Goal: Find specific page/section: Find specific page/section

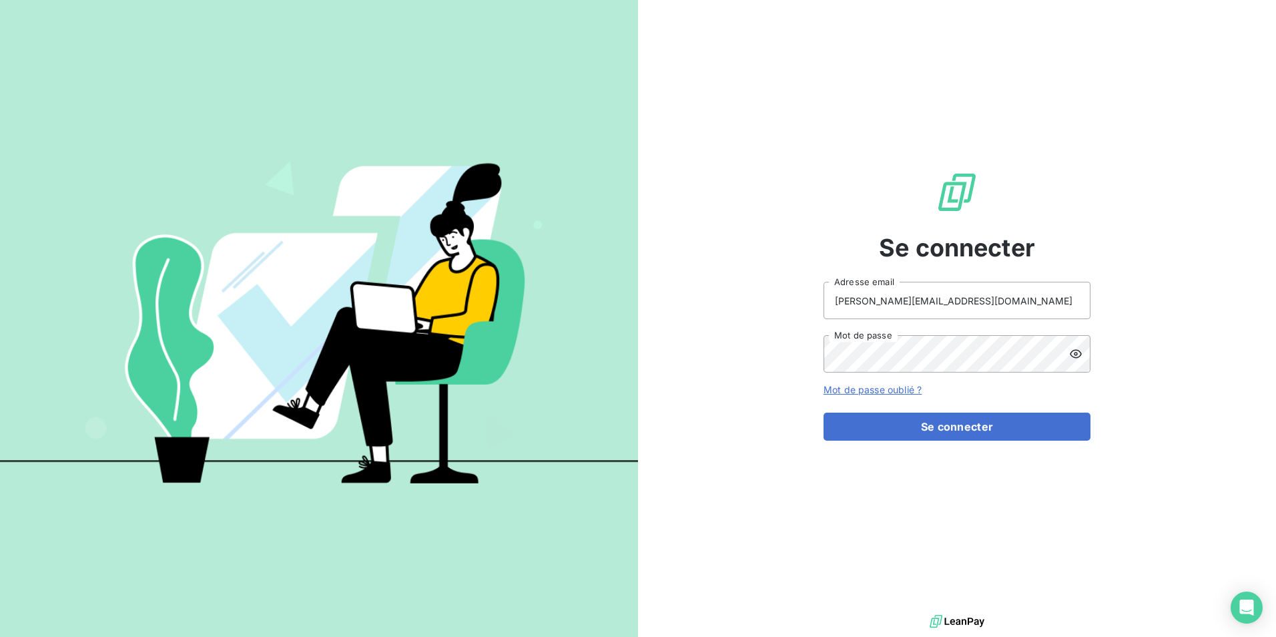
click at [911, 420] on button "Se connecter" at bounding box center [957, 426] width 267 height 28
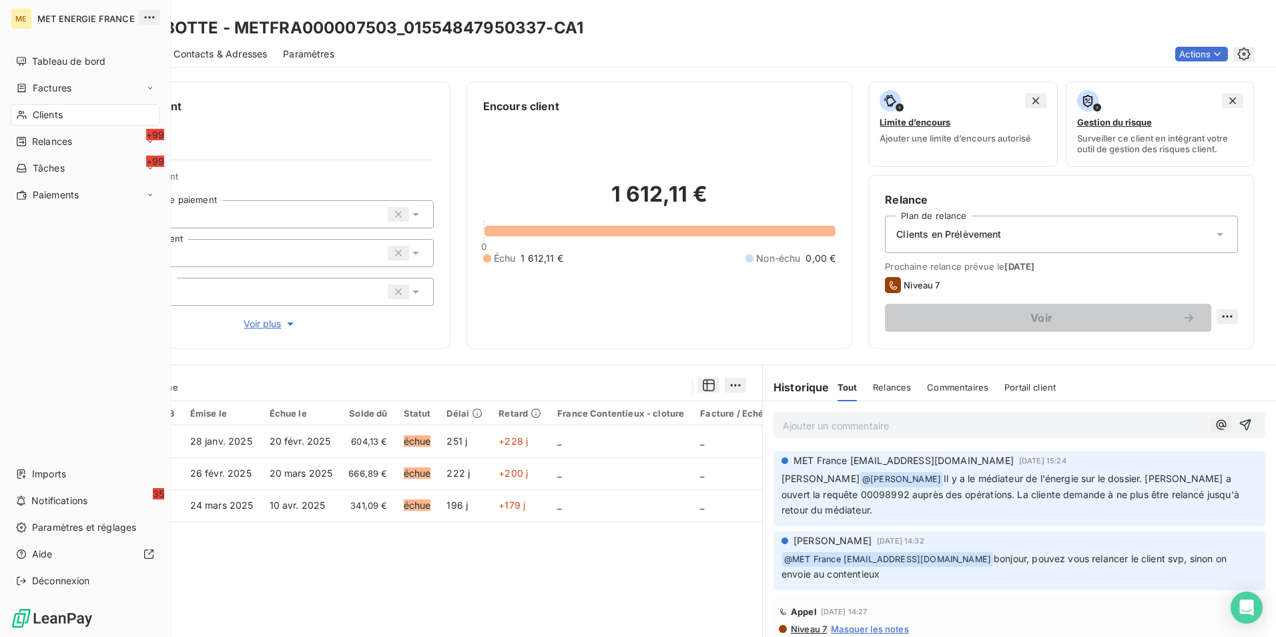
click at [19, 110] on icon at bounding box center [21, 114] width 11 height 11
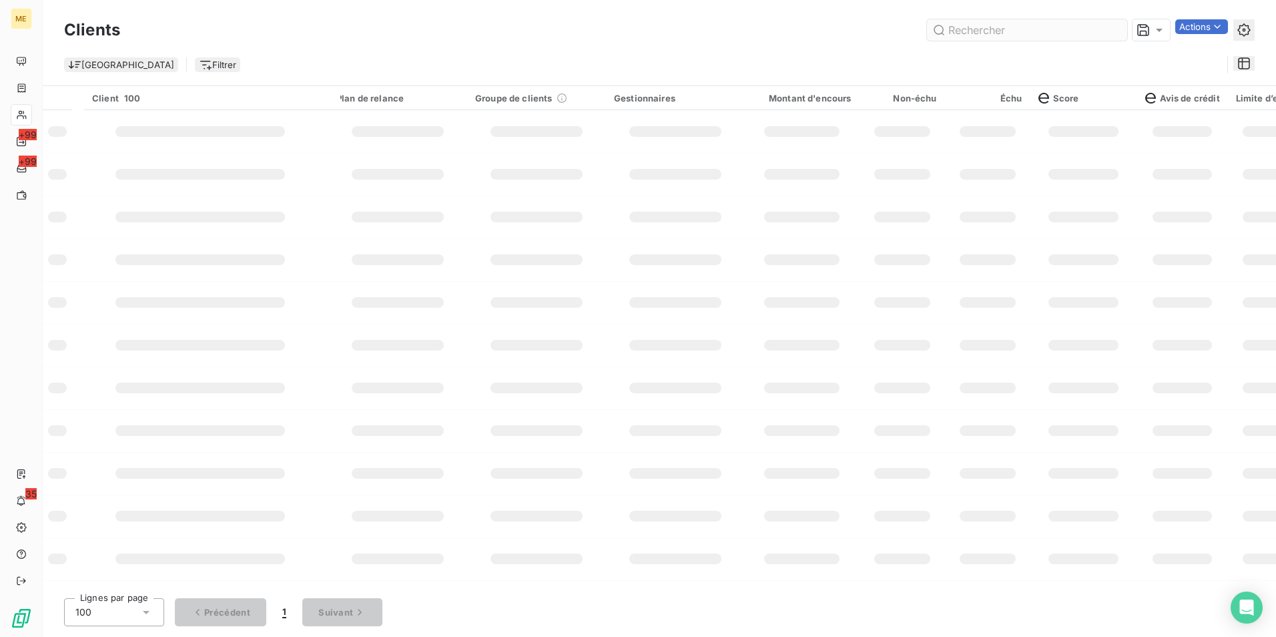
click at [996, 31] on input "text" at bounding box center [1027, 29] width 200 height 21
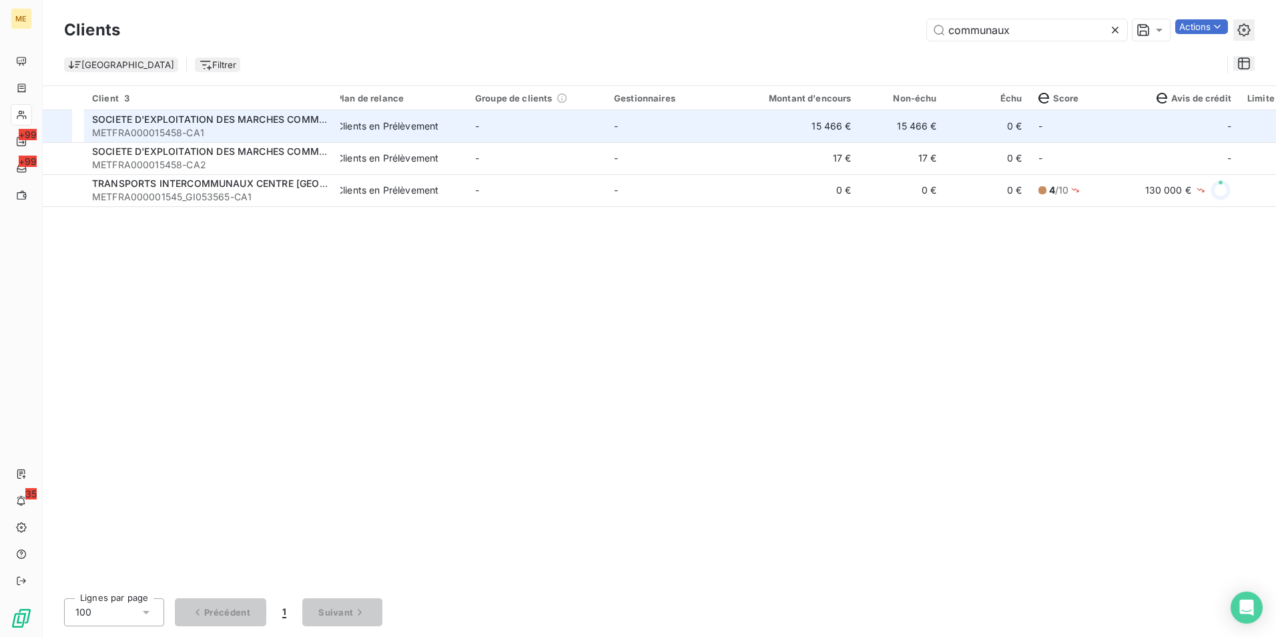
type input "communaux"
click at [403, 132] on div "Clients en Prélèvement" at bounding box center [387, 125] width 102 height 13
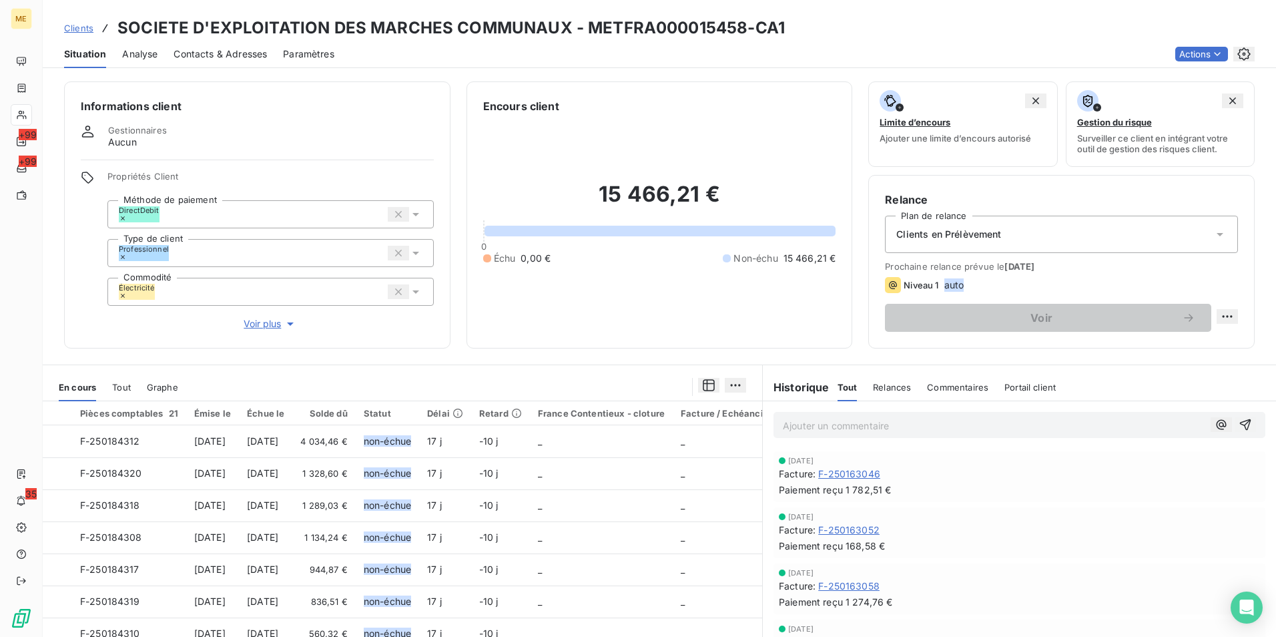
click at [887, 388] on span "Relances" at bounding box center [892, 387] width 38 height 11
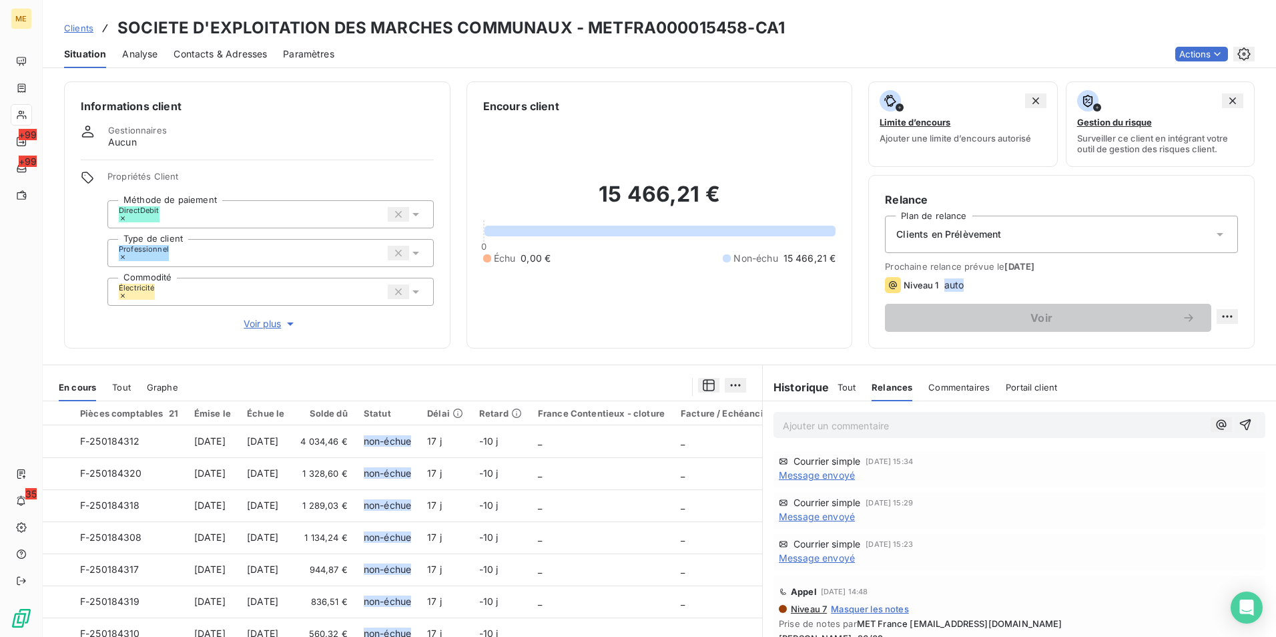
click at [811, 472] on span "Message envoyé" at bounding box center [817, 474] width 76 height 13
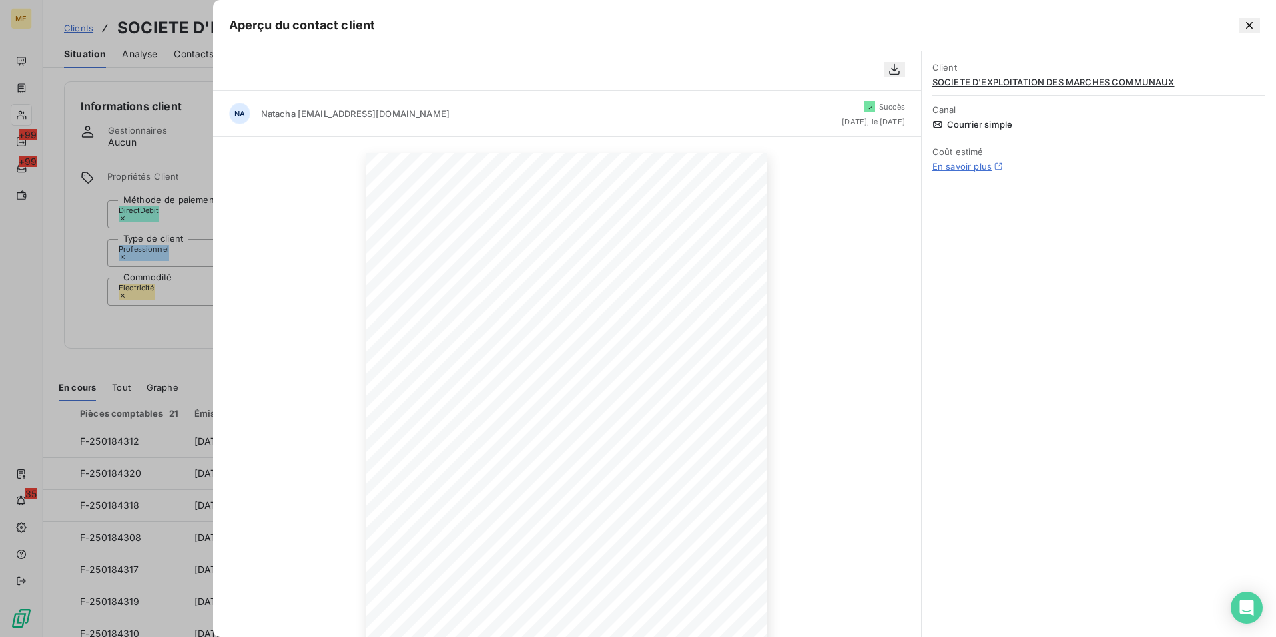
click at [970, 168] on link "En savoir plus" at bounding box center [961, 166] width 59 height 11
click at [1248, 33] on button "button" at bounding box center [1249, 25] width 21 height 15
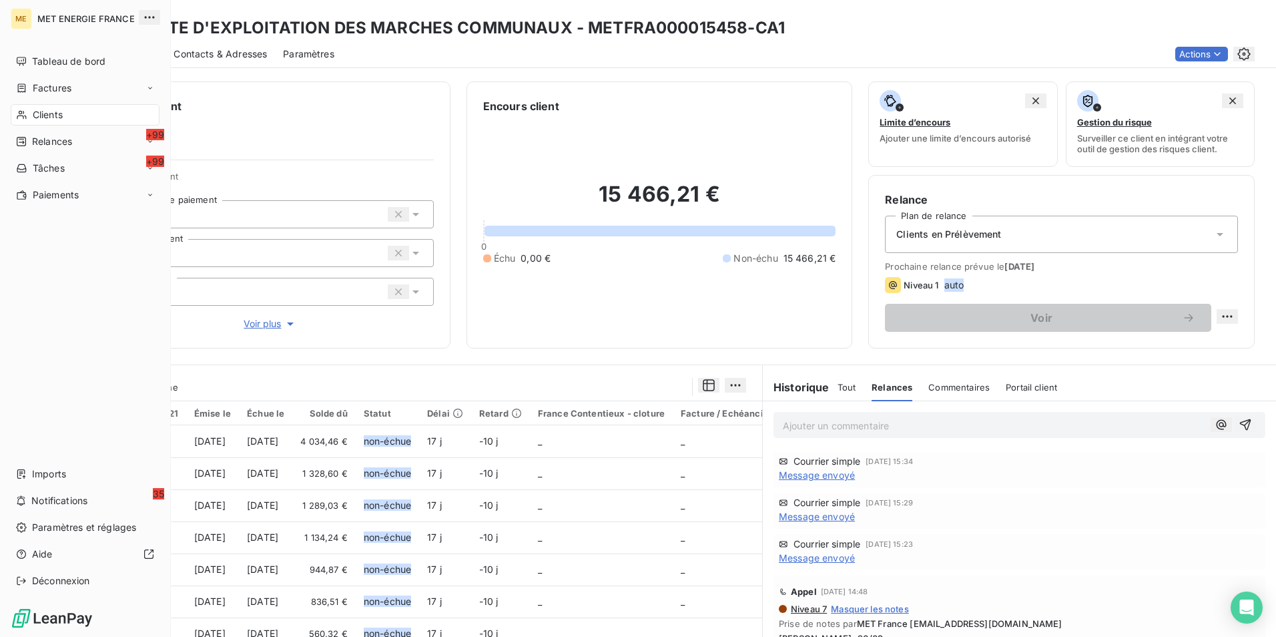
click at [27, 117] on div "Clients" at bounding box center [85, 114] width 149 height 21
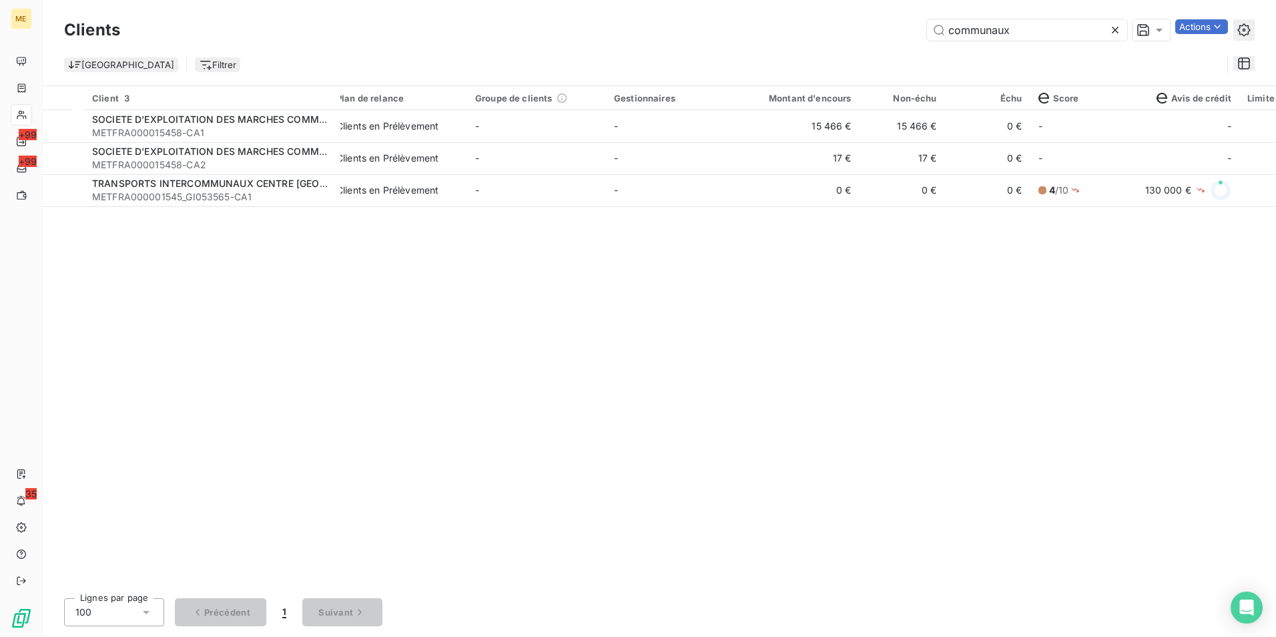
drag, startPoint x: 1005, startPoint y: 29, endPoint x: 787, endPoint y: 50, distance: 219.2
click at [787, 50] on div "Clients communaux Actions Trier Filtrer" at bounding box center [659, 50] width 1191 height 69
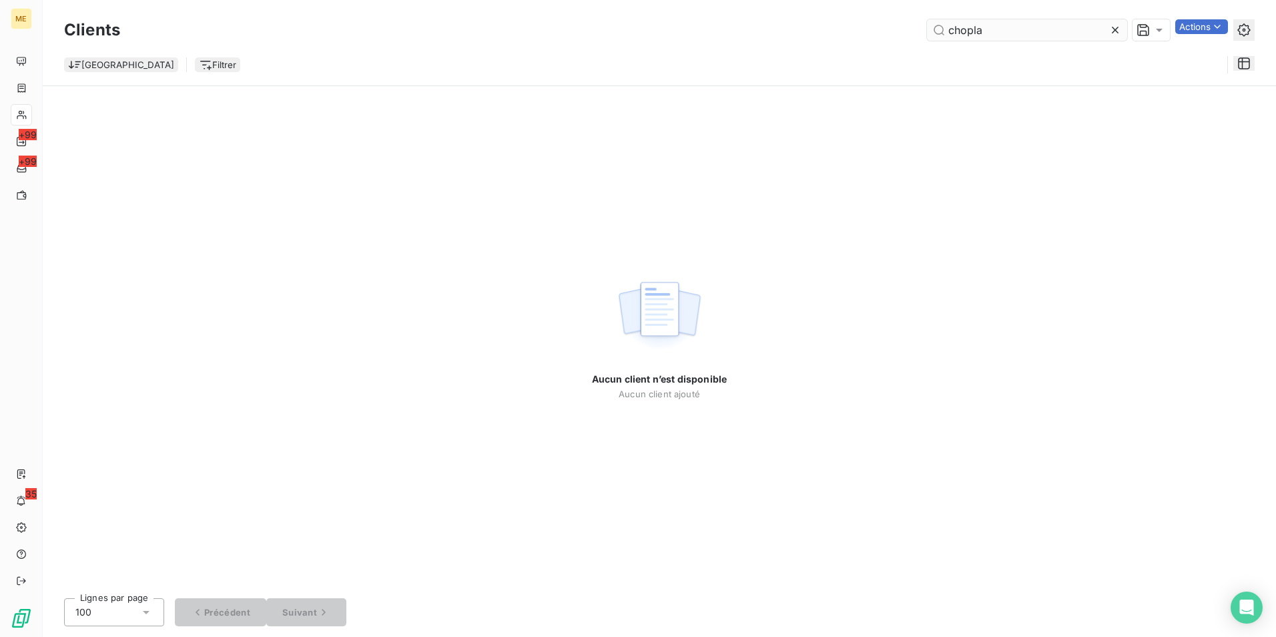
click at [960, 33] on input "chopla" at bounding box center [1027, 29] width 200 height 21
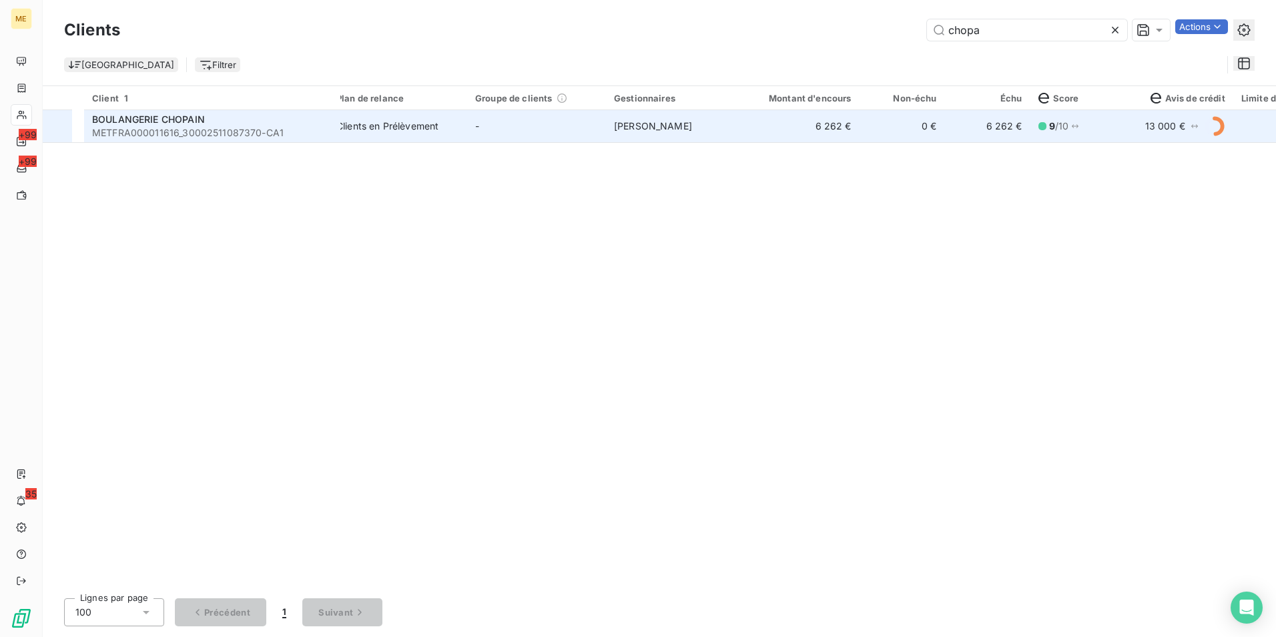
type input "chopa"
click at [428, 128] on div "Clients en Prélèvement" at bounding box center [387, 125] width 102 height 13
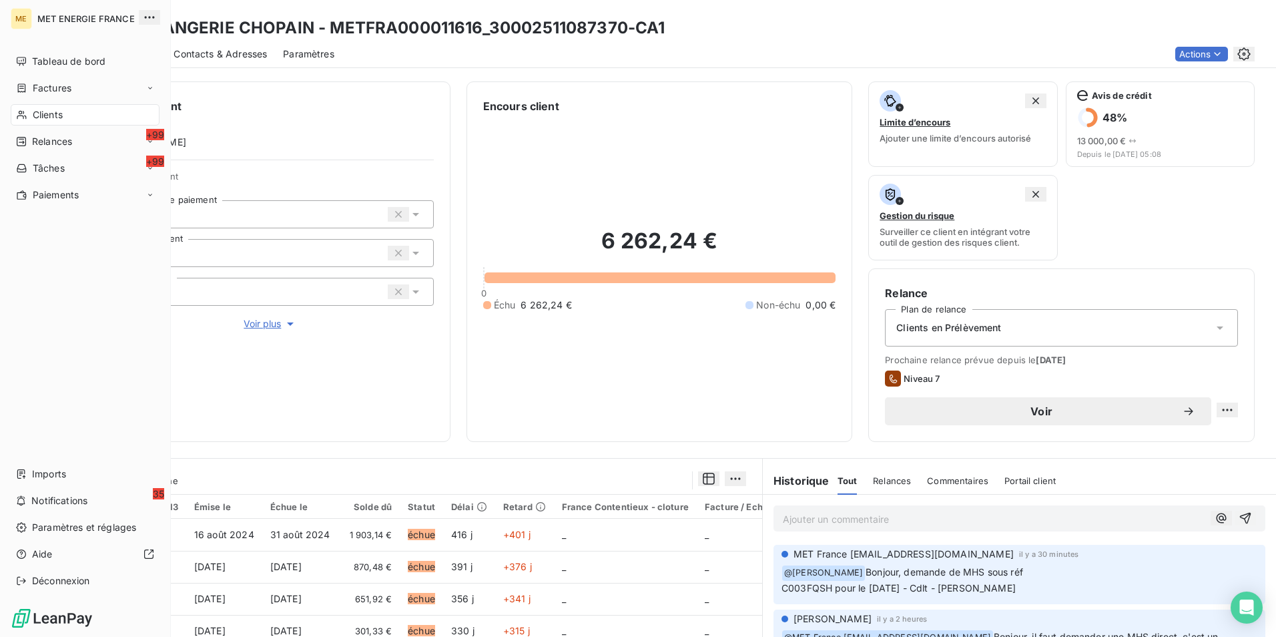
click at [43, 118] on span "Clients" at bounding box center [48, 114] width 30 height 13
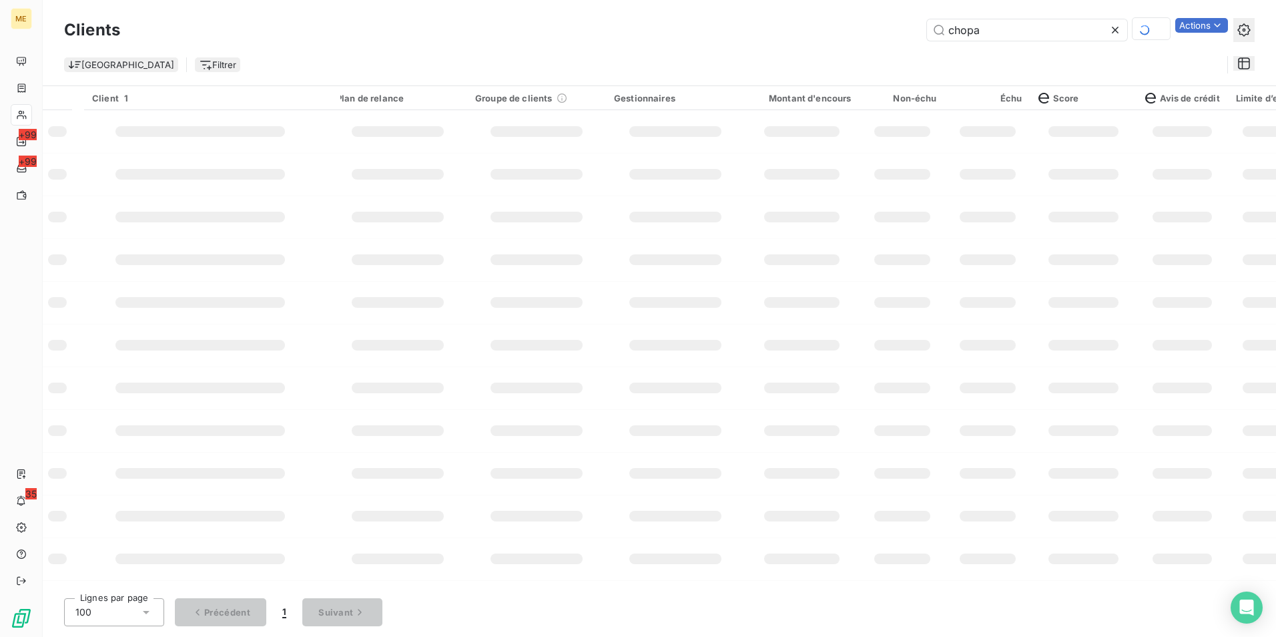
drag, startPoint x: 957, startPoint y: 37, endPoint x: 774, endPoint y: 48, distance: 183.2
click at [774, 48] on div "Clients chopa Actions Trier Filtrer" at bounding box center [659, 50] width 1191 height 69
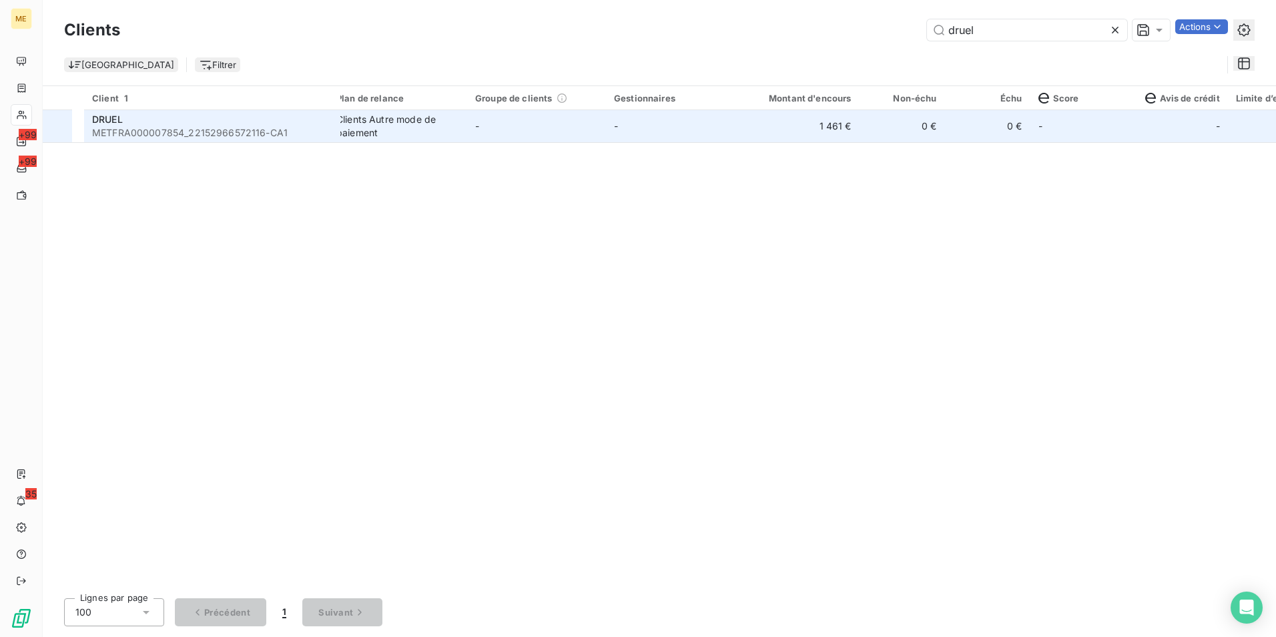
type input "druel"
click at [316, 136] on span "METFRA000007854_22152966572116-CA1" at bounding box center [212, 132] width 240 height 13
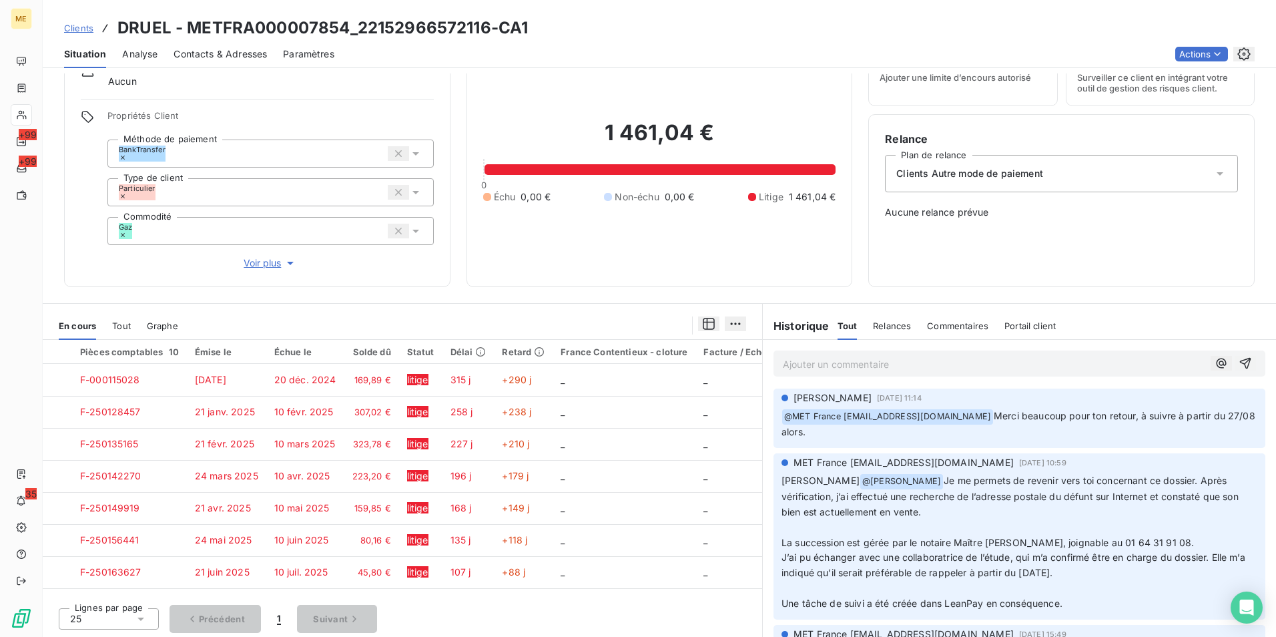
scroll to position [2275, 0]
